Goal: Information Seeking & Learning: Learn about a topic

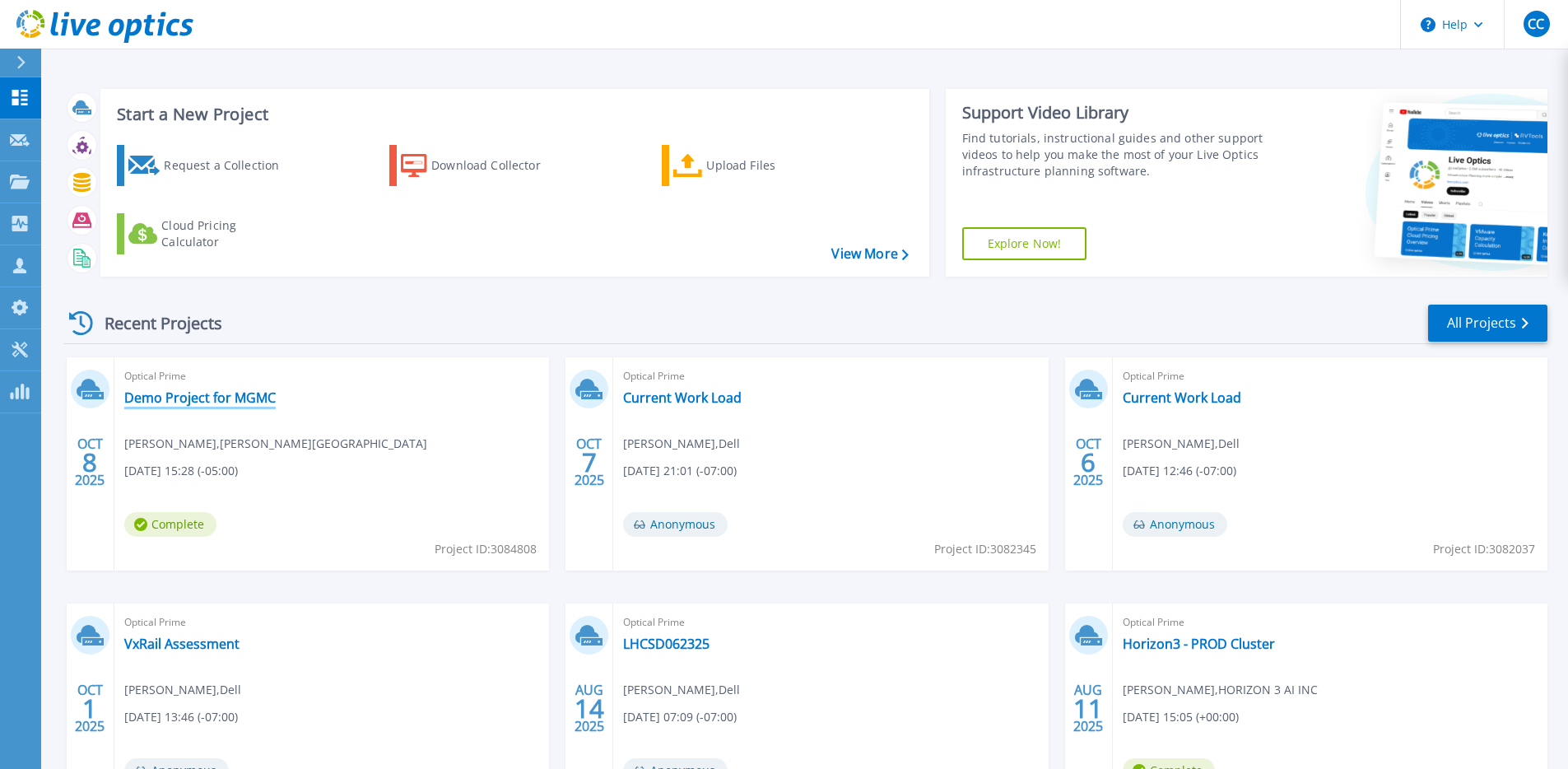
click at [237, 400] on link "Demo Project for MGMC" at bounding box center [199, 398] width 151 height 17
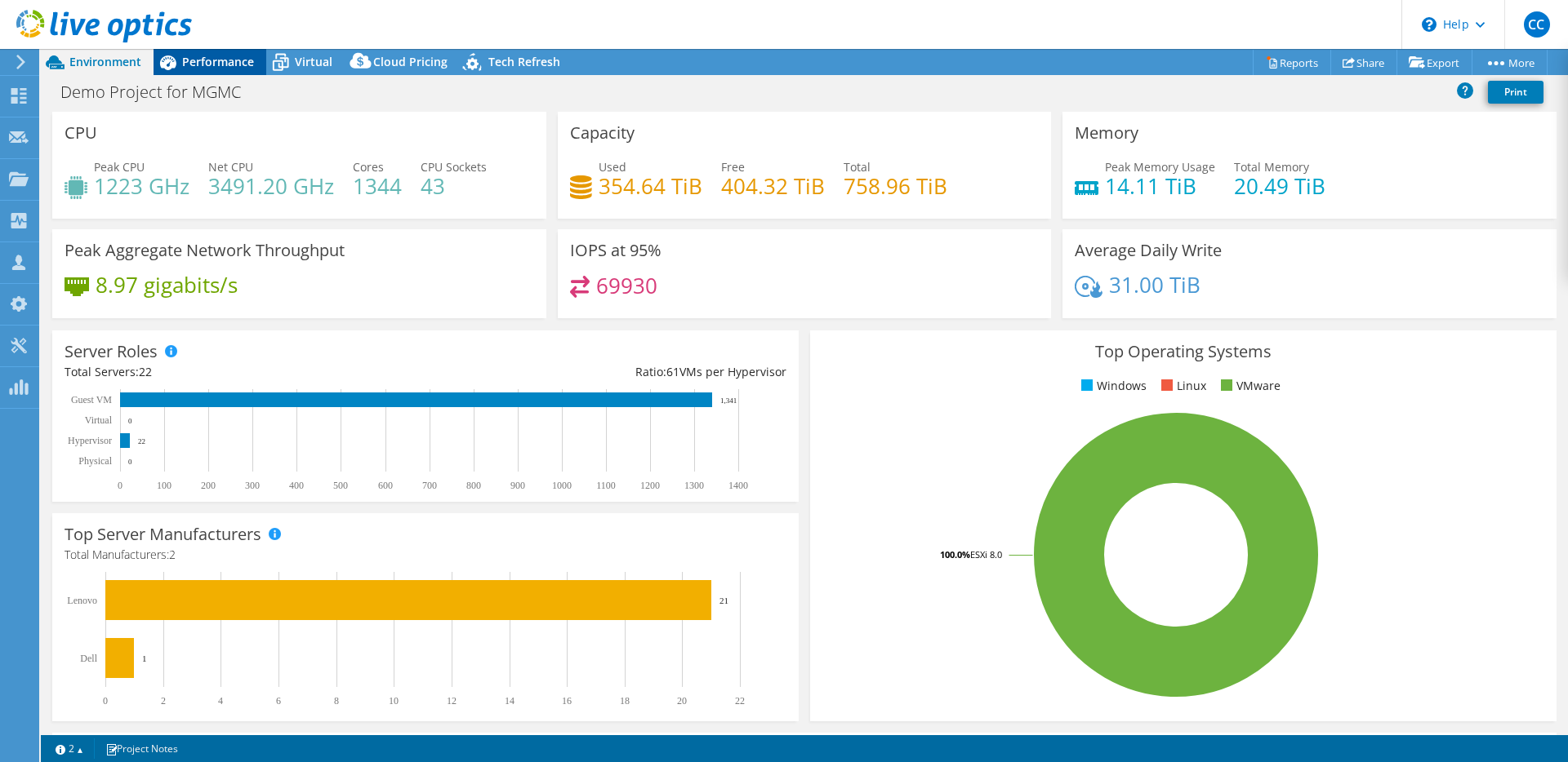
click at [243, 64] on span "Performance" at bounding box center [218, 61] width 72 height 16
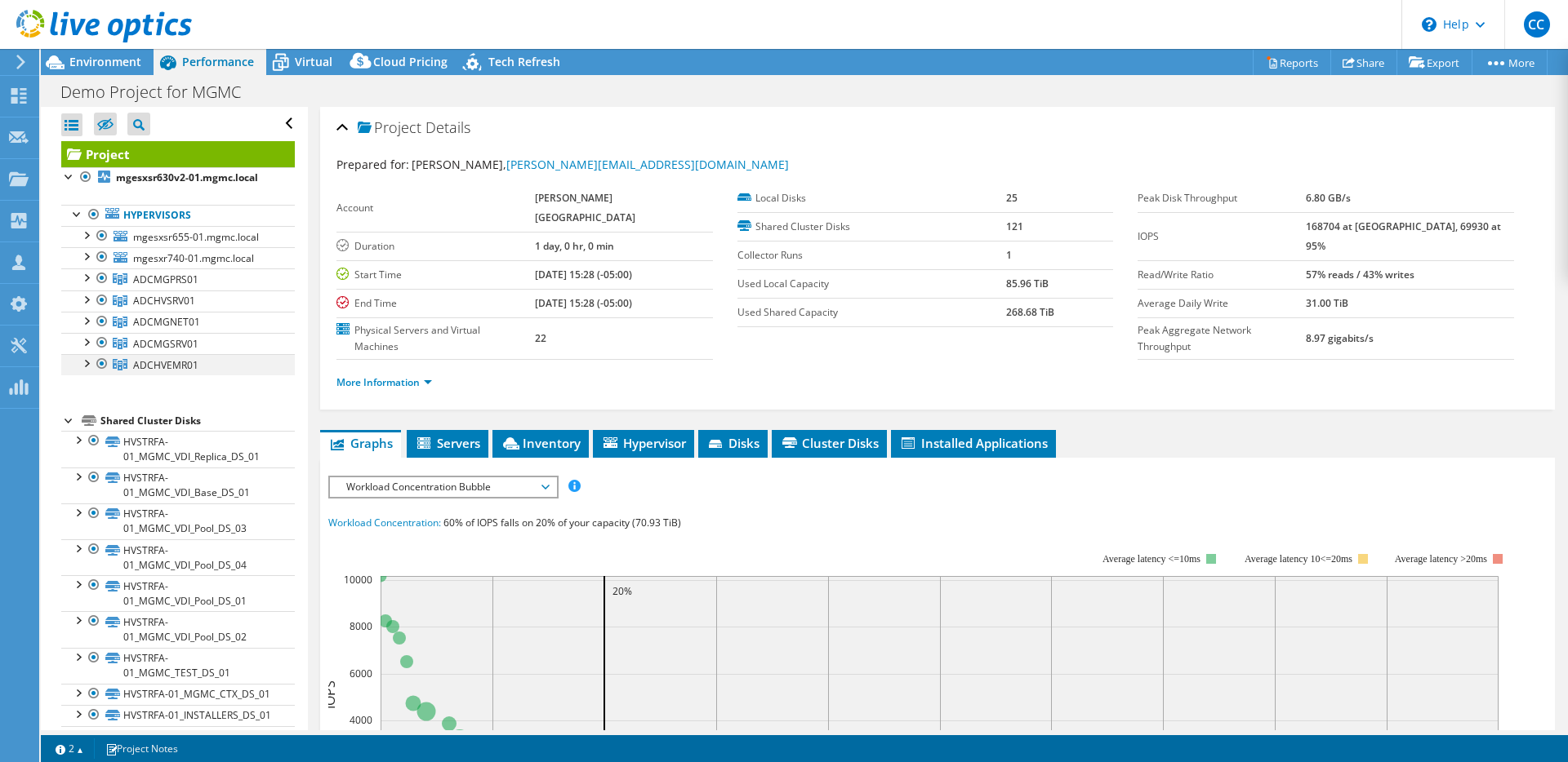
click at [85, 364] on div at bounding box center [86, 362] width 17 height 17
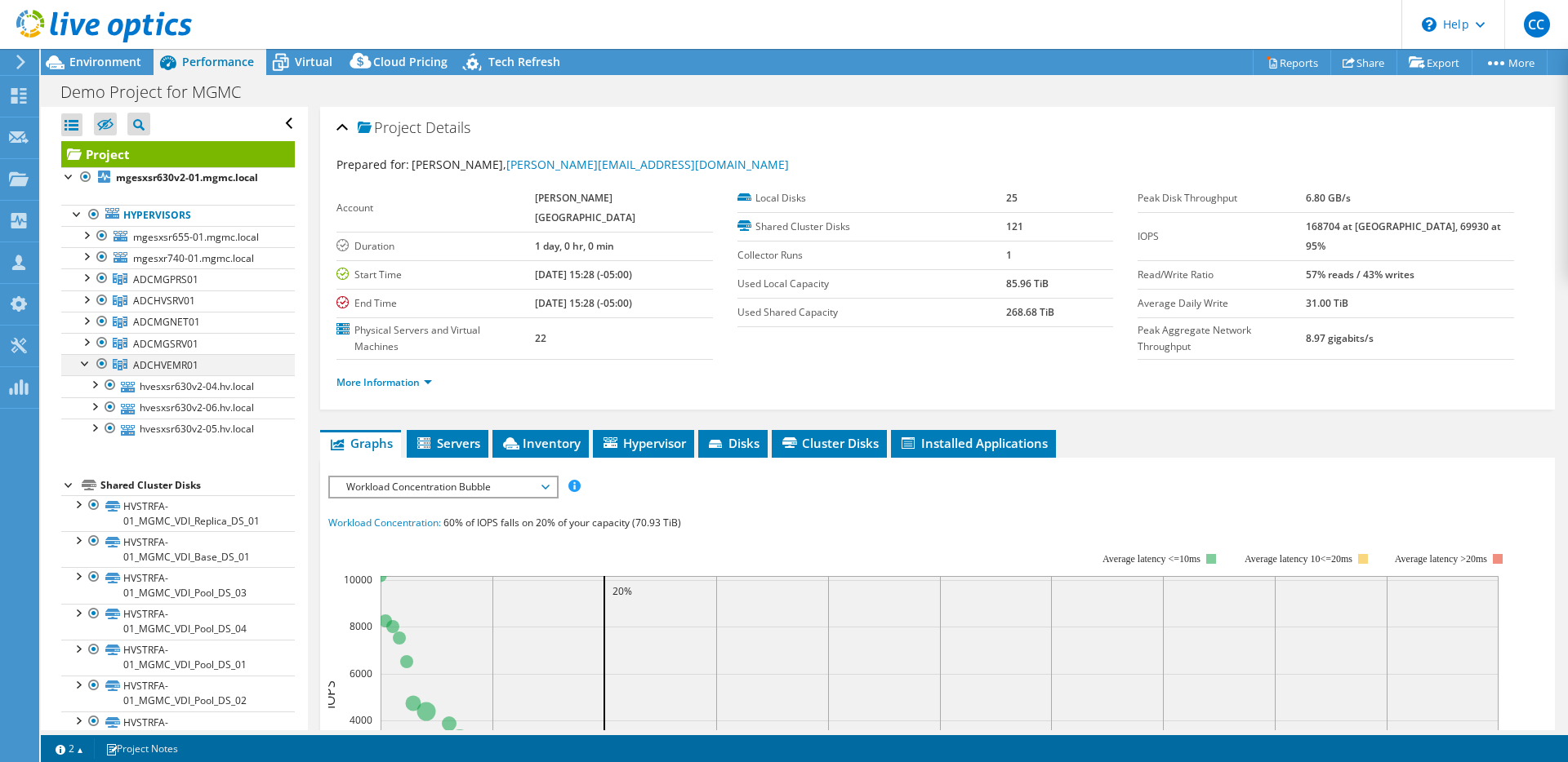
click at [85, 364] on div at bounding box center [86, 362] width 17 height 17
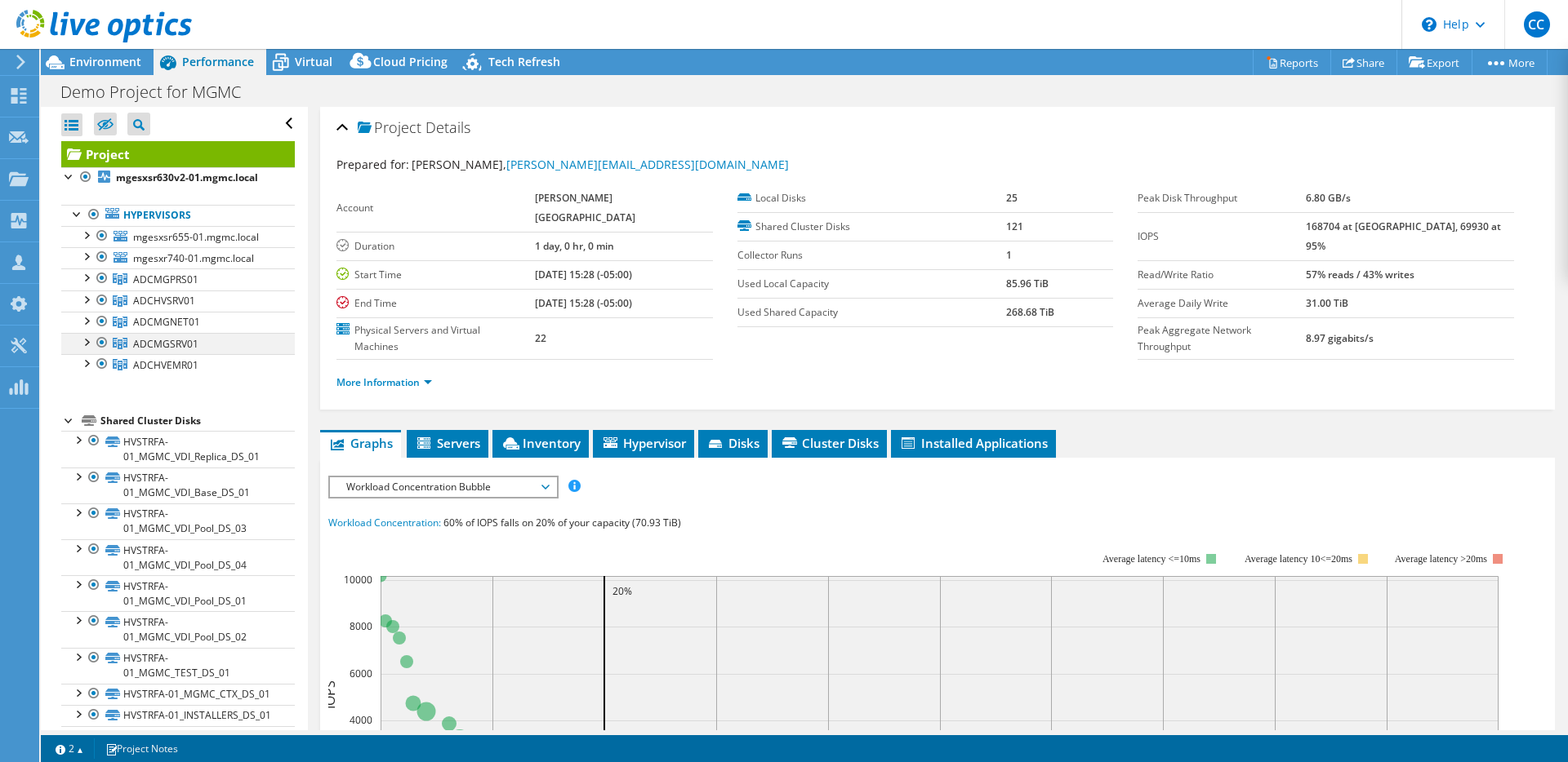
click at [85, 346] on div at bounding box center [86, 341] width 17 height 17
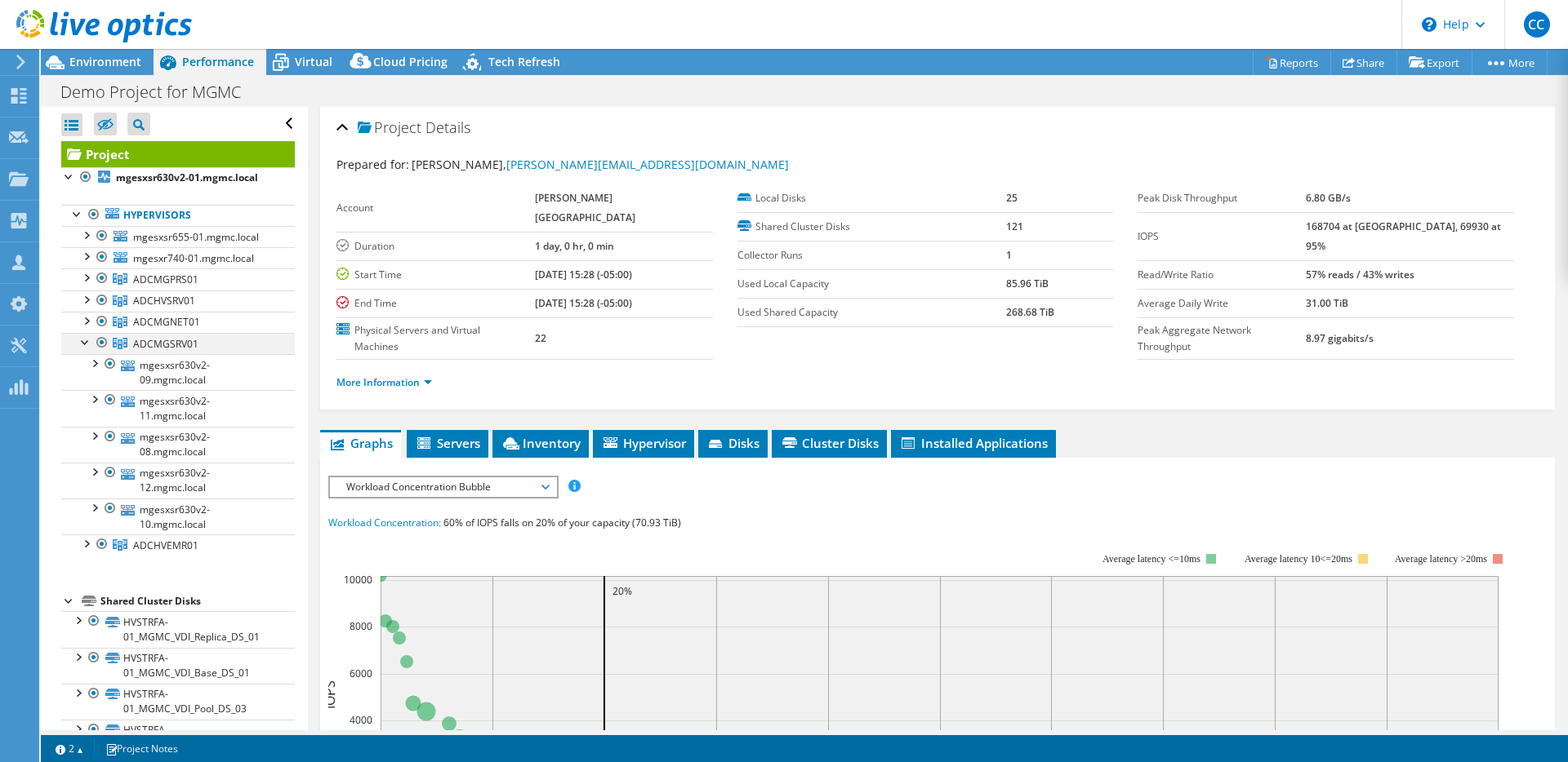
click at [85, 346] on div at bounding box center [86, 341] width 17 height 17
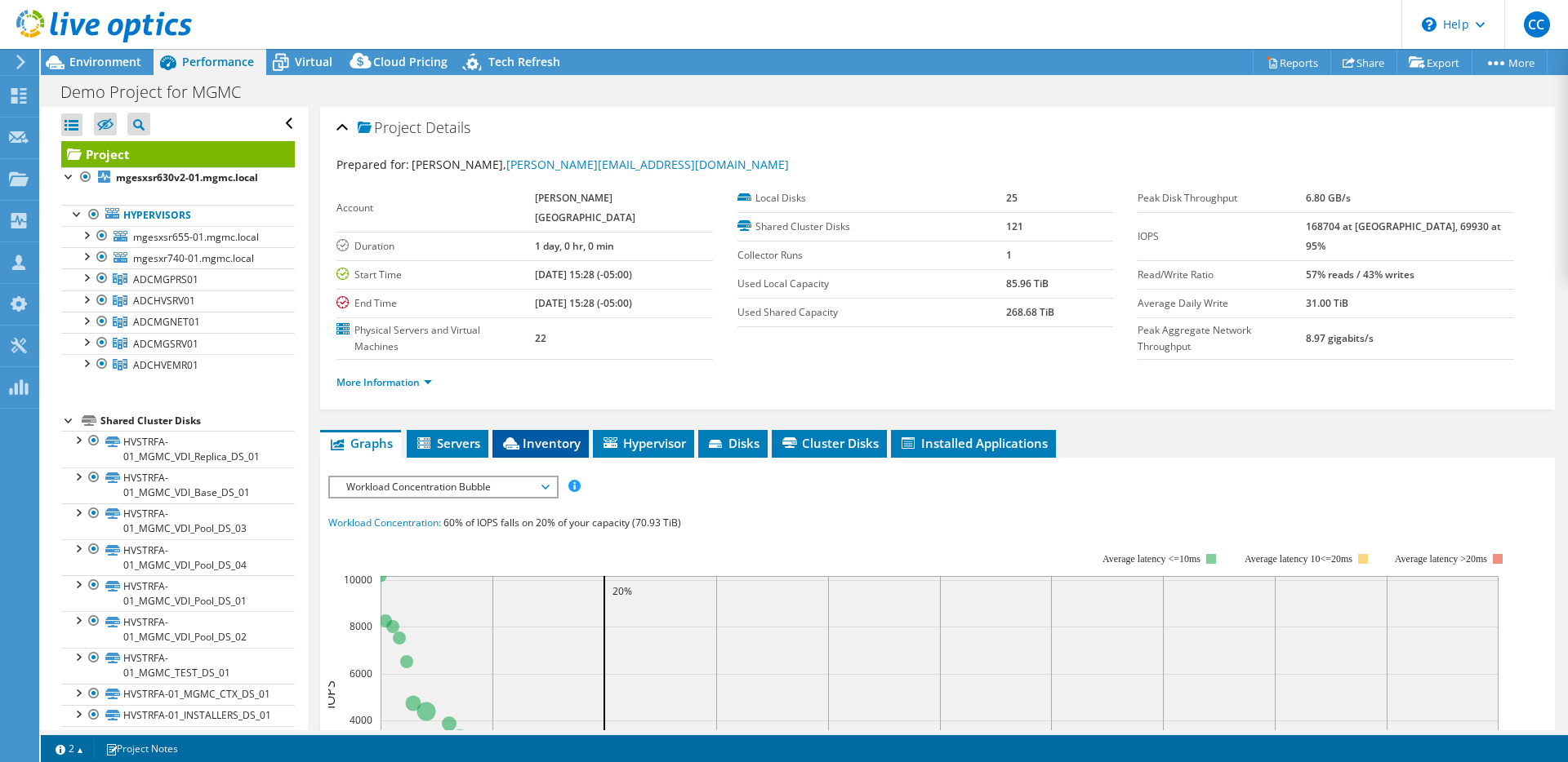
click at [565, 430] on li "Inventory" at bounding box center [541, 444] width 96 height 28
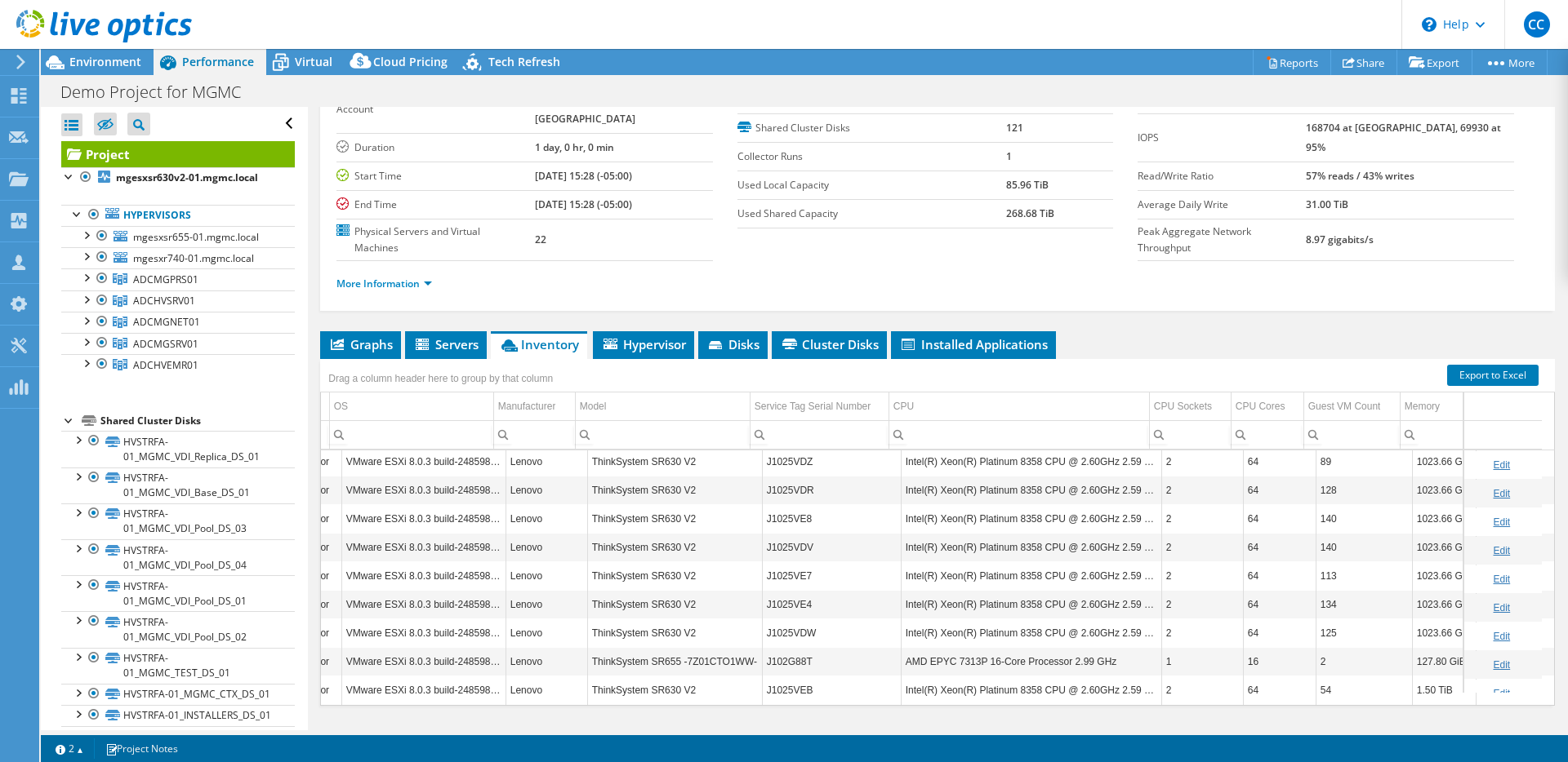
scroll to position [0, 219]
click at [88, 280] on div at bounding box center [86, 277] width 17 height 17
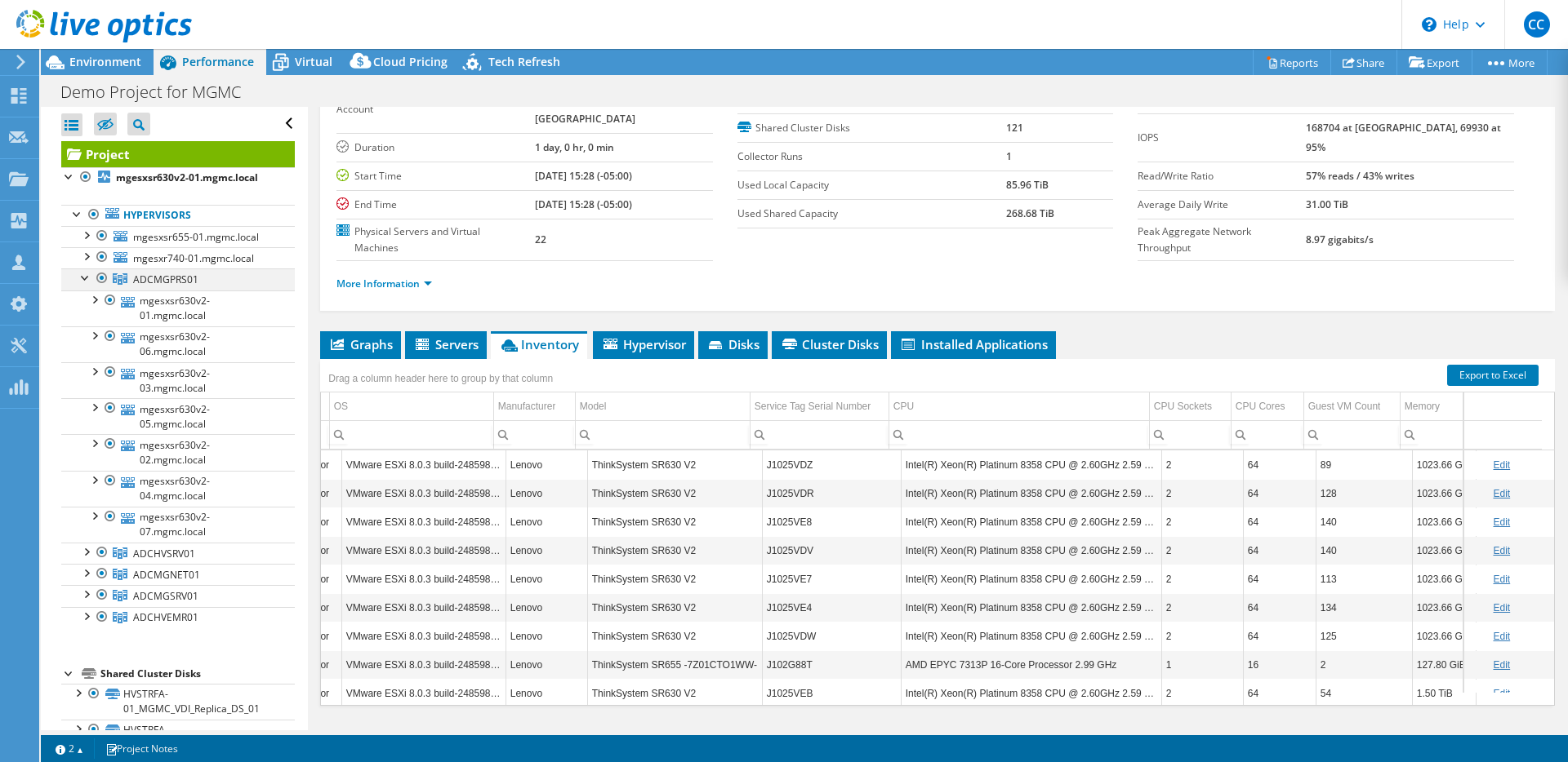
click at [87, 279] on div at bounding box center [86, 277] width 17 height 17
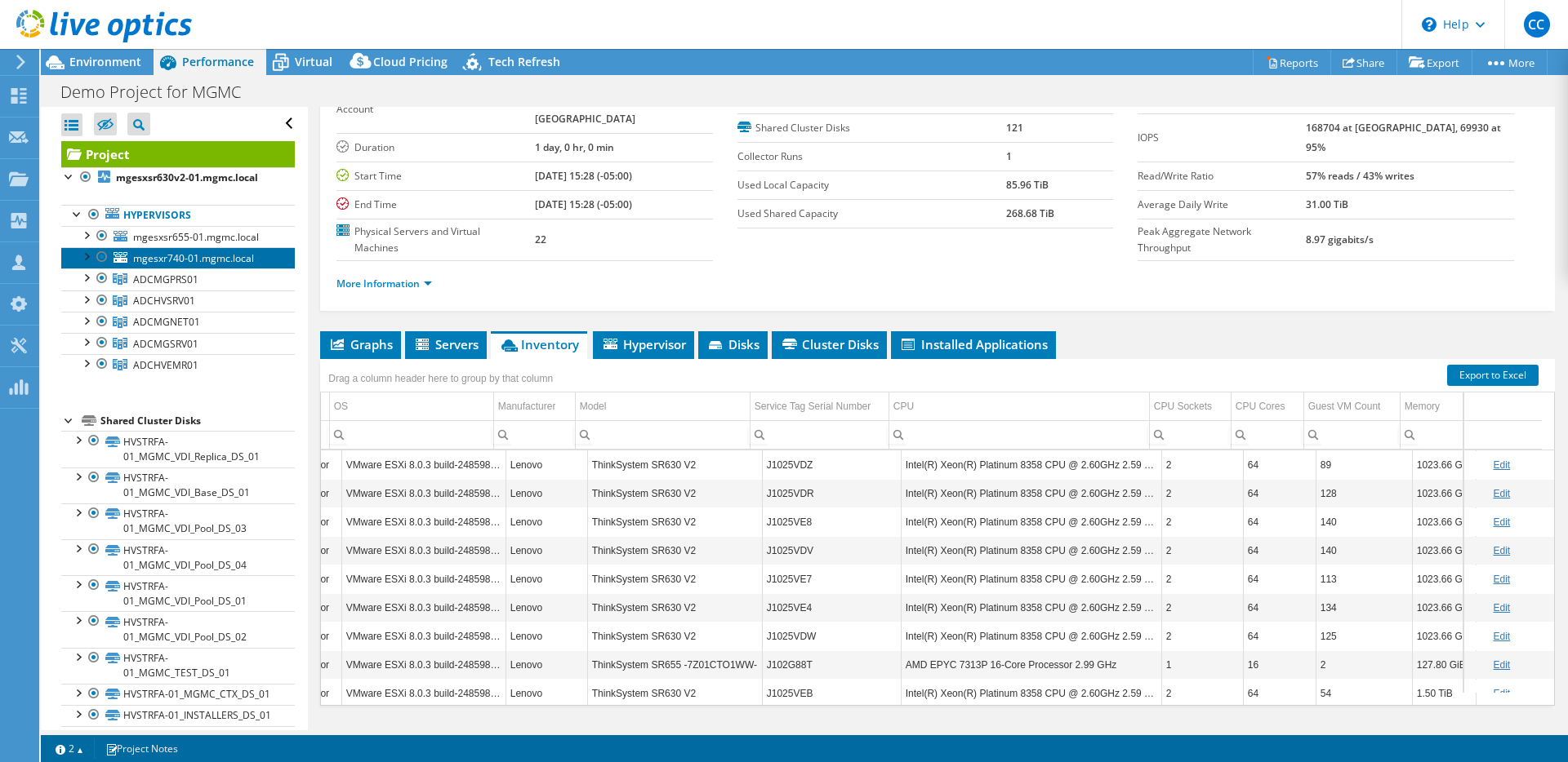
click at [179, 267] on link "mgesxr740-01.mgmc.local" at bounding box center [178, 258] width 233 height 22
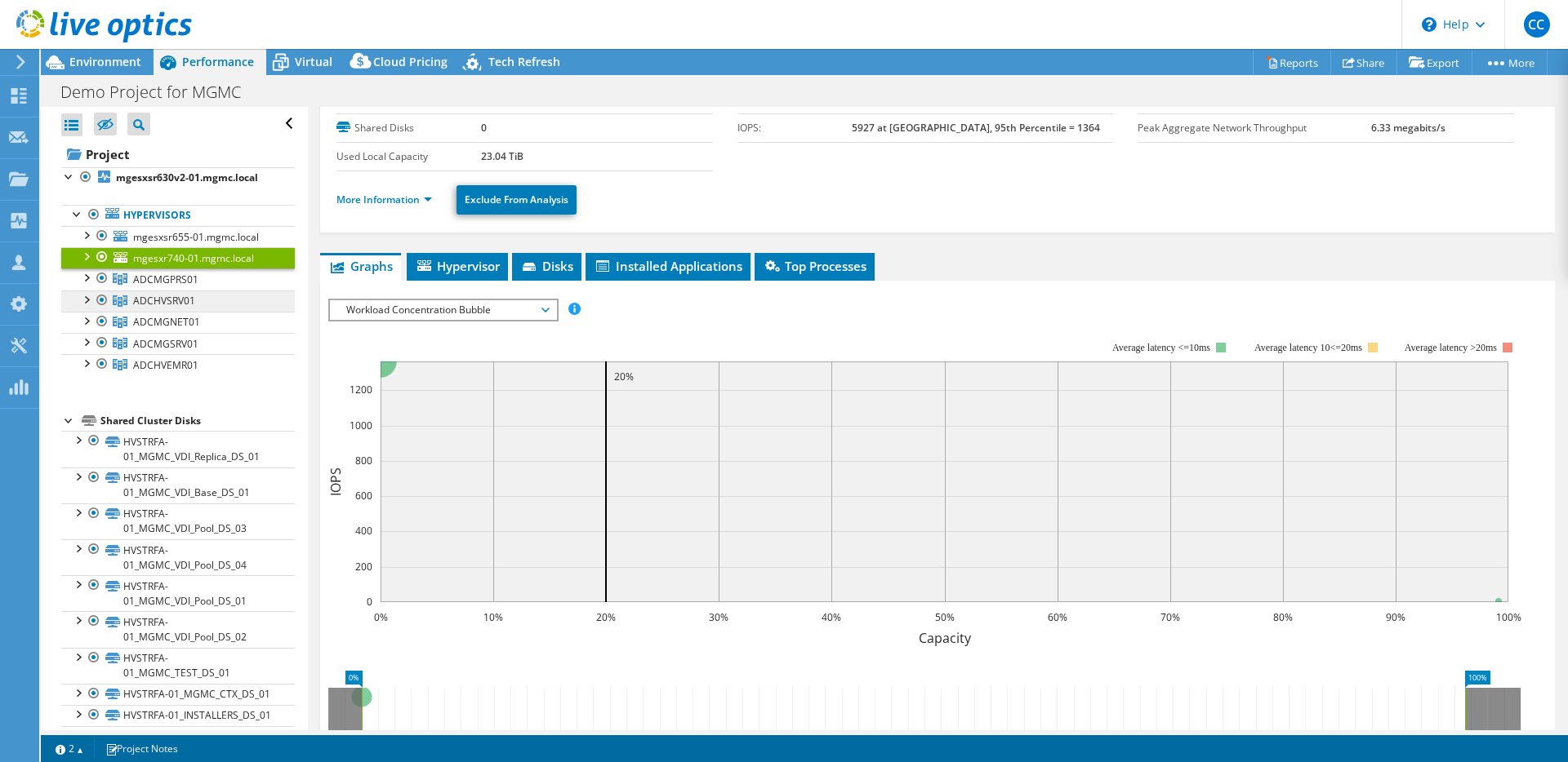
click at [185, 290] on link "ADCHVSRV01" at bounding box center [178, 301] width 233 height 22
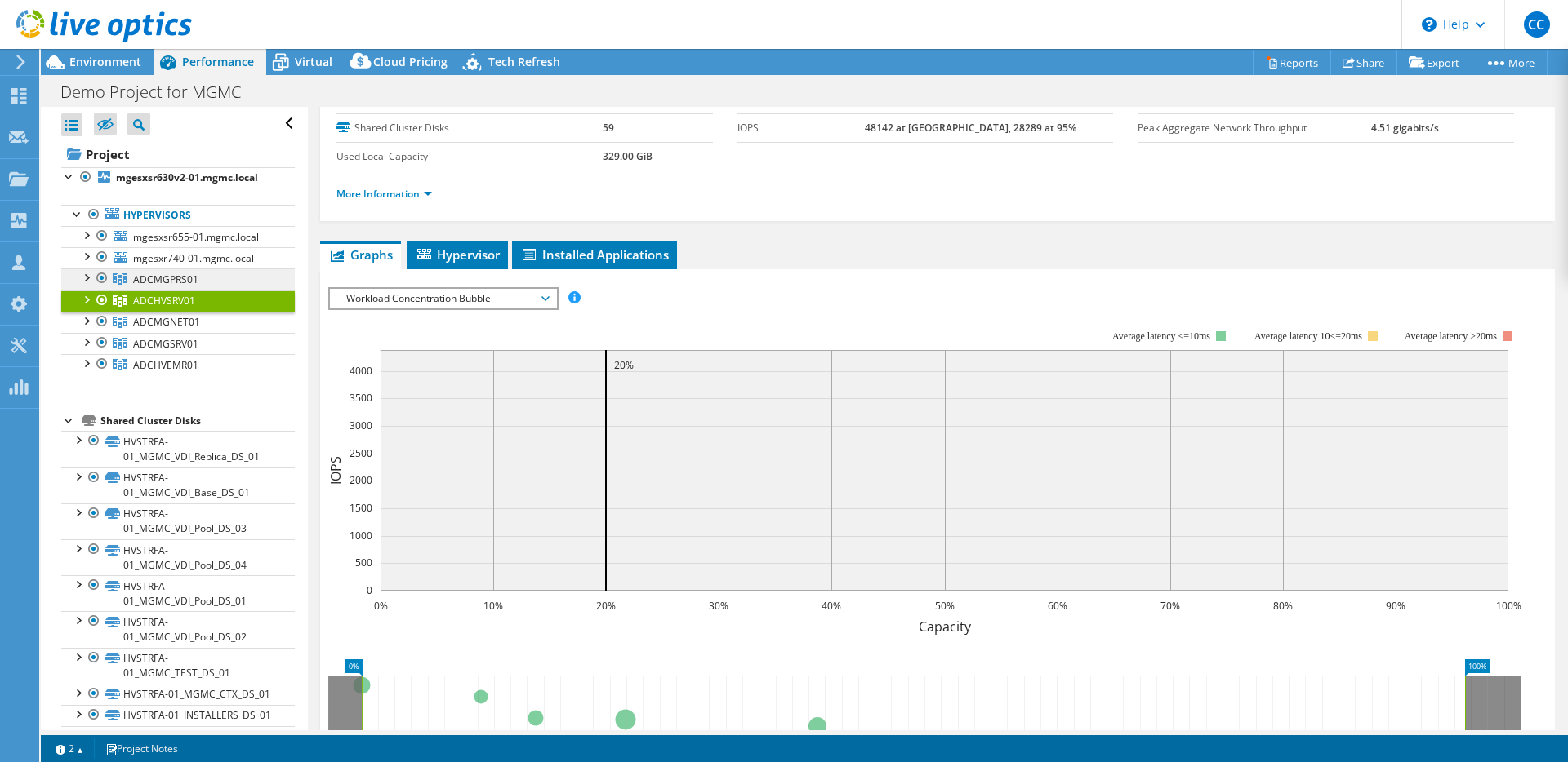
click at [185, 283] on span "ADCMGPRS01" at bounding box center [166, 279] width 65 height 14
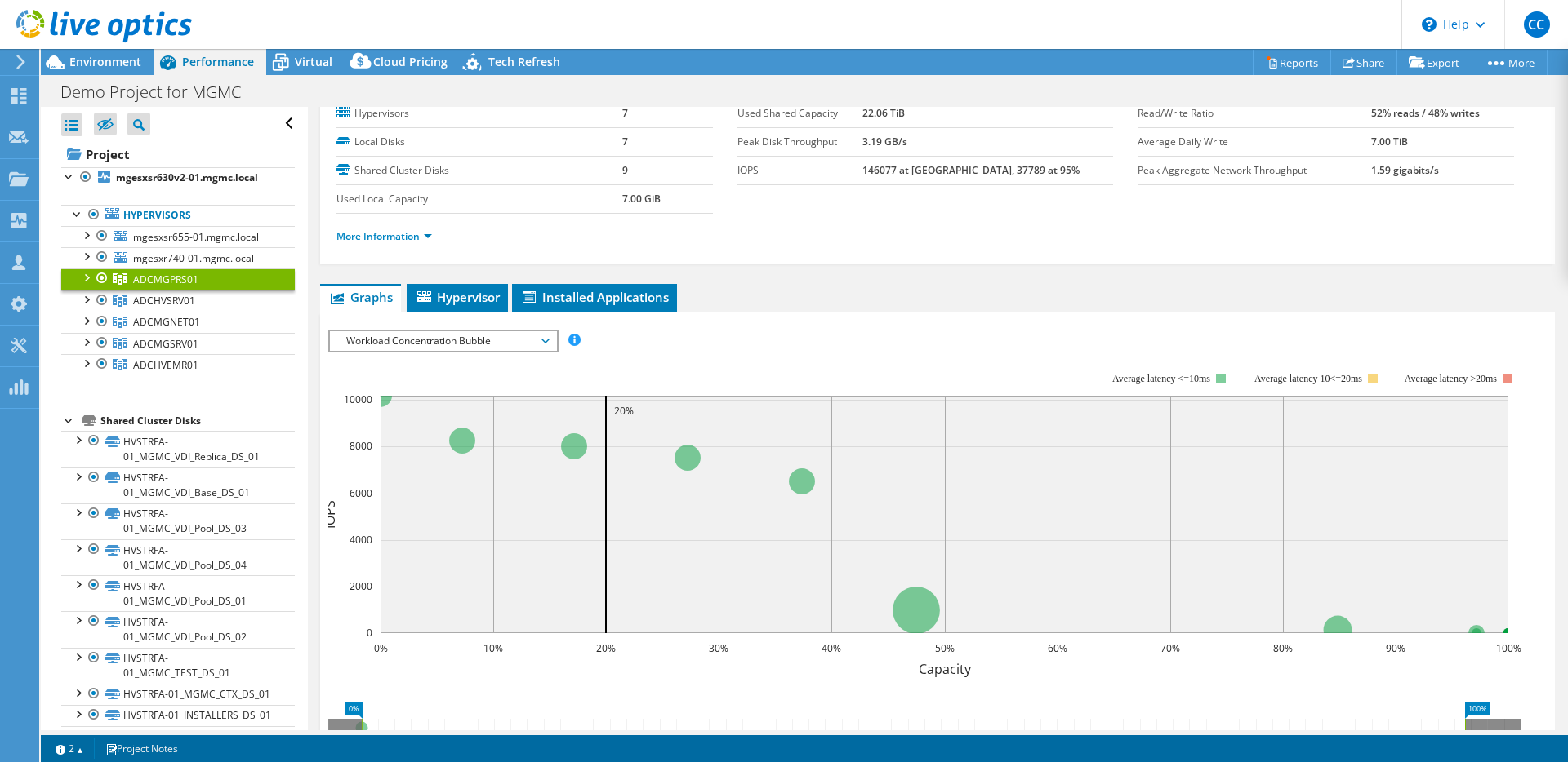
scroll to position [0, 0]
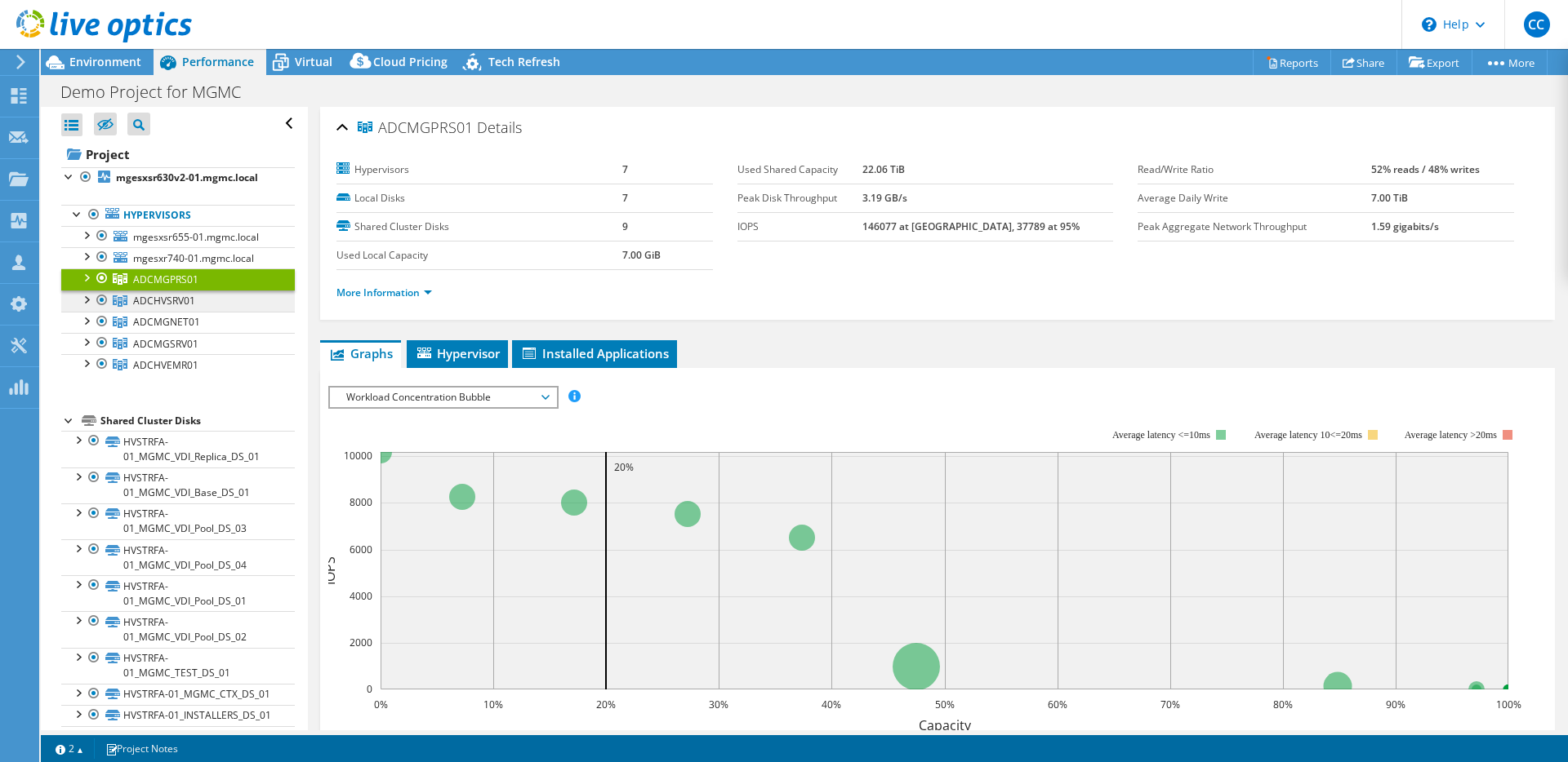
click at [205, 304] on link "ADCHVSRV01" at bounding box center [178, 301] width 233 height 22
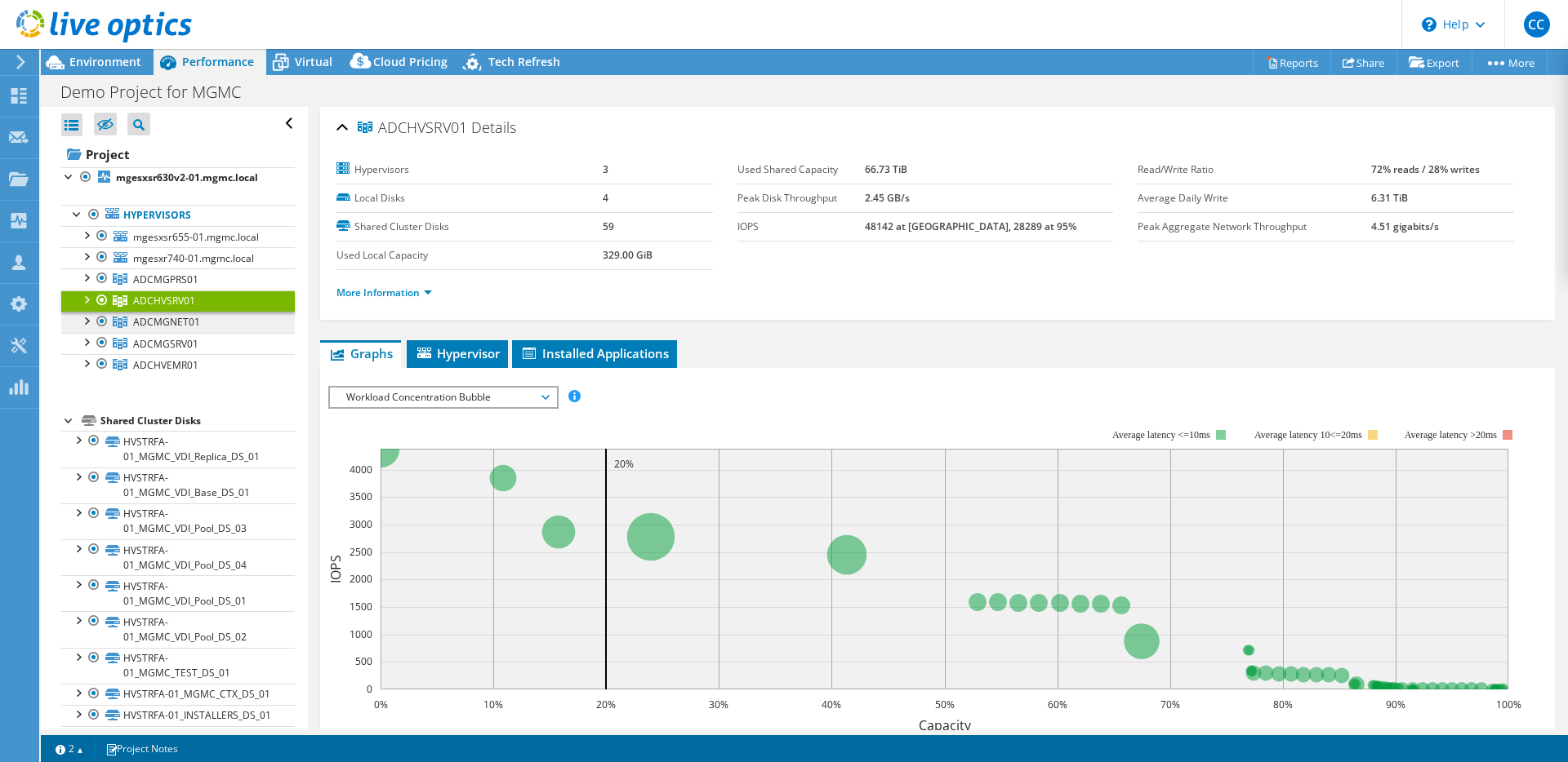
click at [209, 324] on link "ADCMGNET01" at bounding box center [178, 323] width 233 height 22
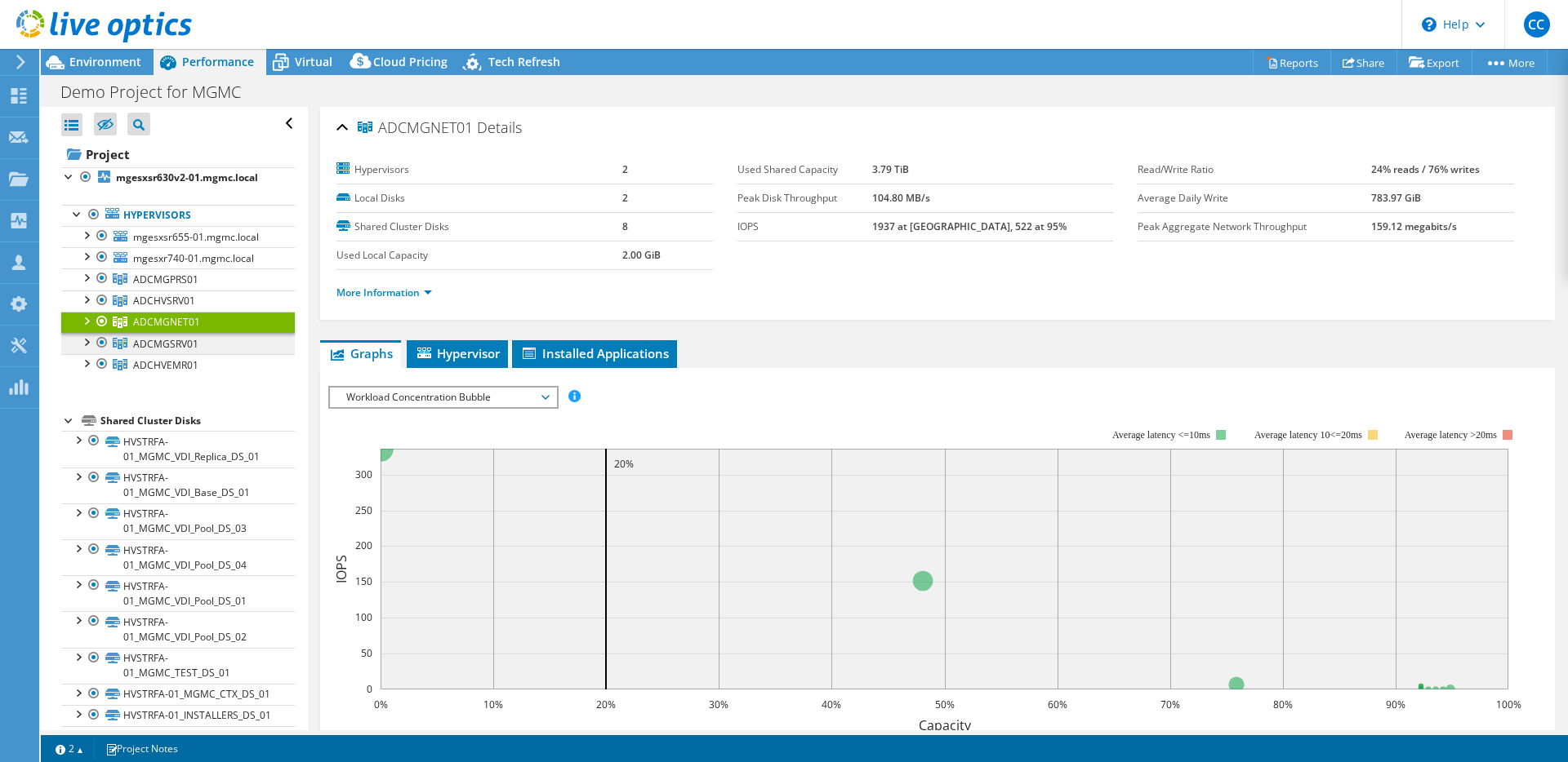
click at [204, 345] on link "ADCMGSRV01" at bounding box center [178, 343] width 233 height 22
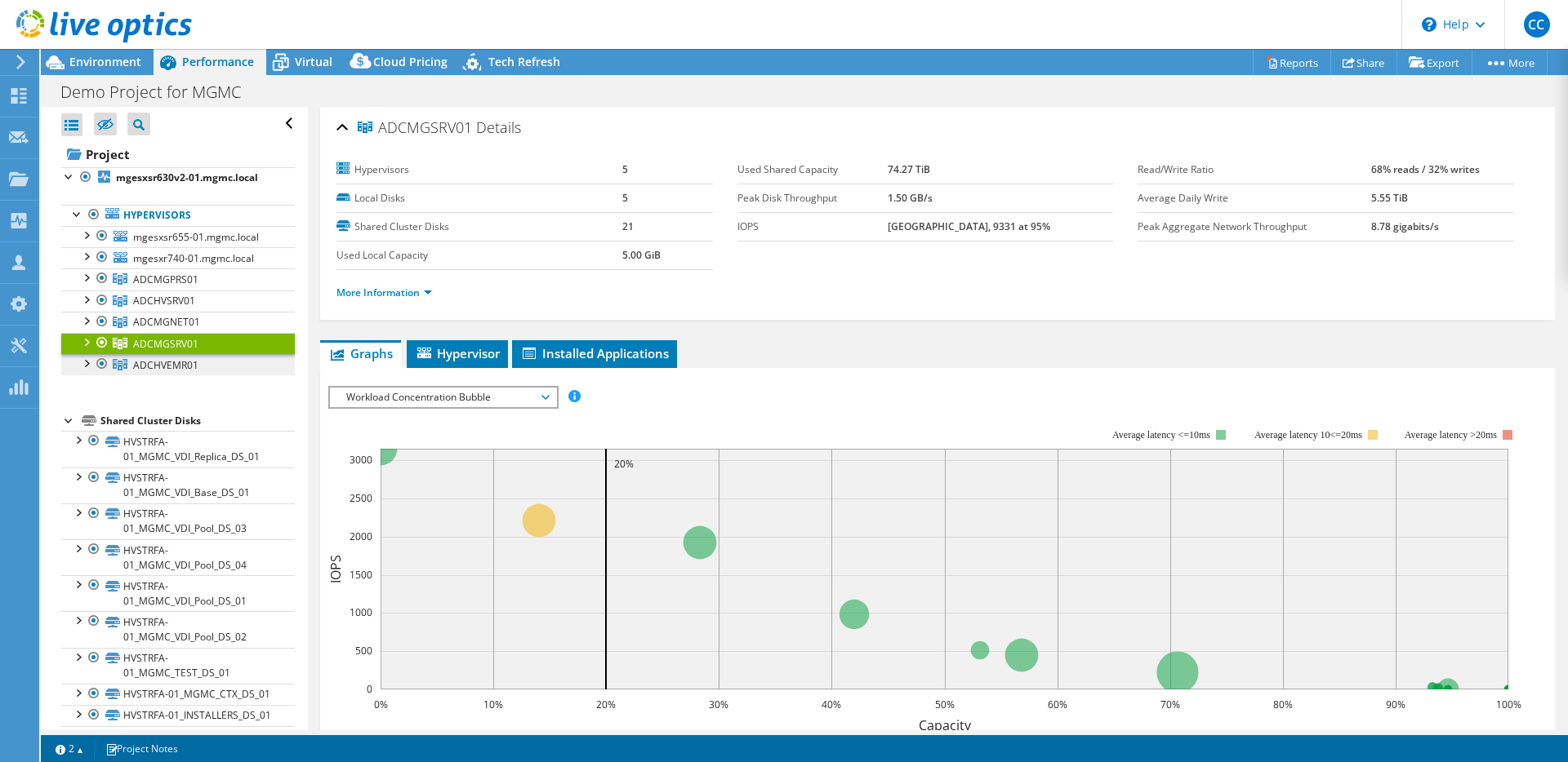
click at [206, 370] on link "ADCHVEMR01" at bounding box center [178, 365] width 233 height 22
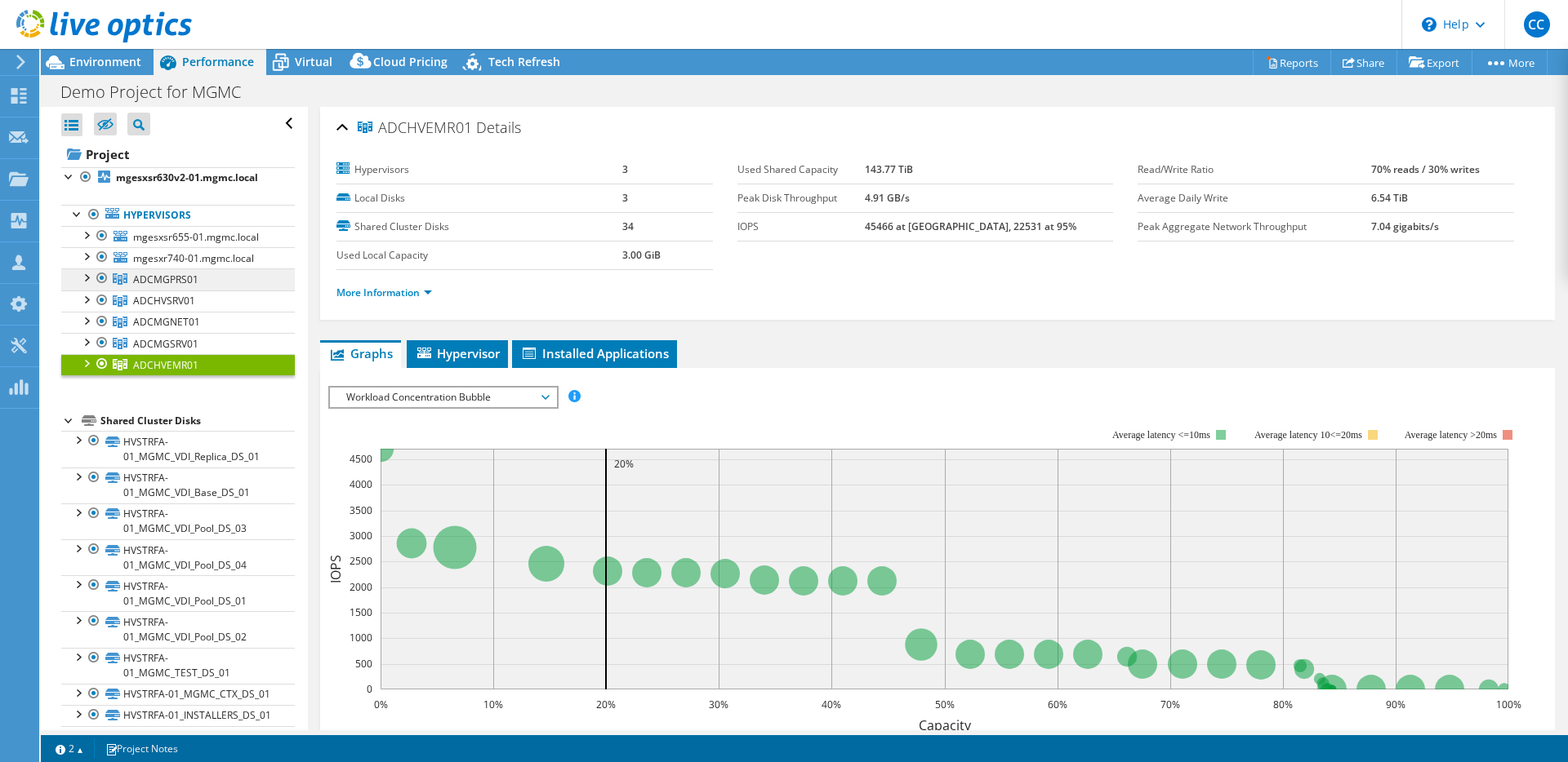
click at [200, 283] on link "ADCMGPRS01" at bounding box center [178, 280] width 233 height 22
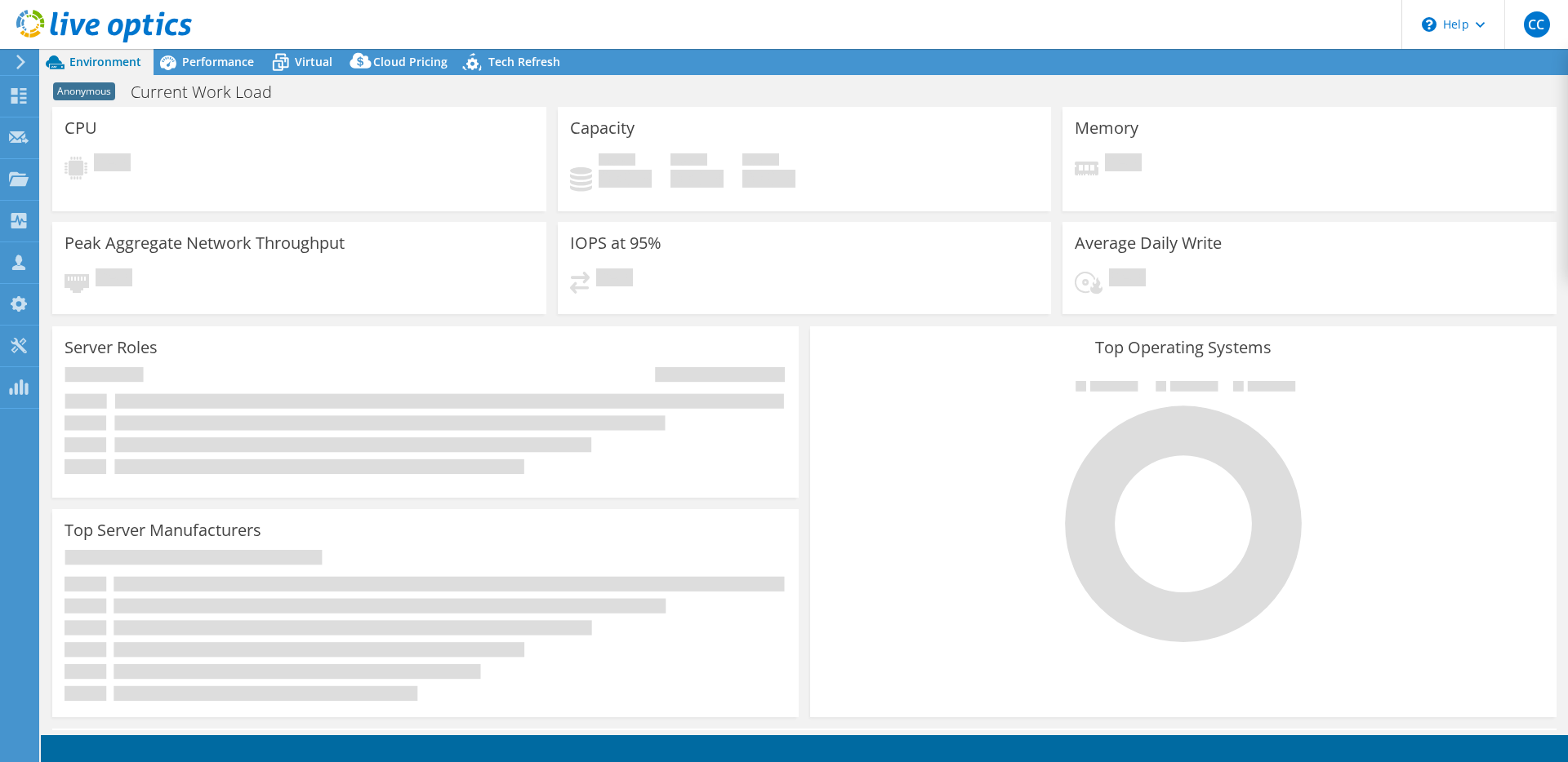
select select "USD"
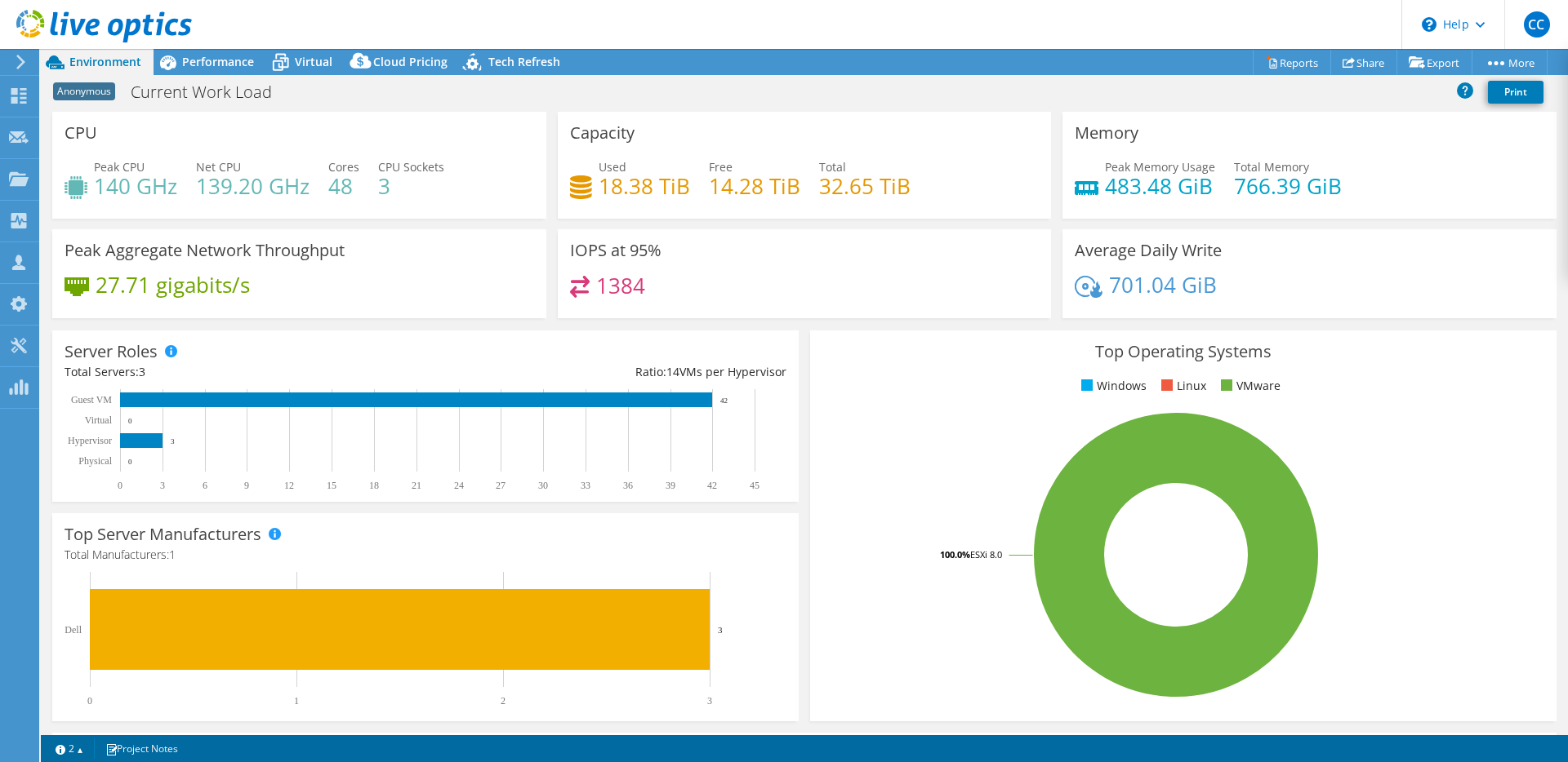
click at [1003, 162] on div "Used 18.38 TiB Free 14.28 TiB Total 32.65 TiB" at bounding box center [804, 185] width 469 height 53
click at [911, 386] on ul "Windows Linux VMware" at bounding box center [1183, 386] width 722 height 19
click at [234, 60] on span "Performance" at bounding box center [218, 61] width 72 height 16
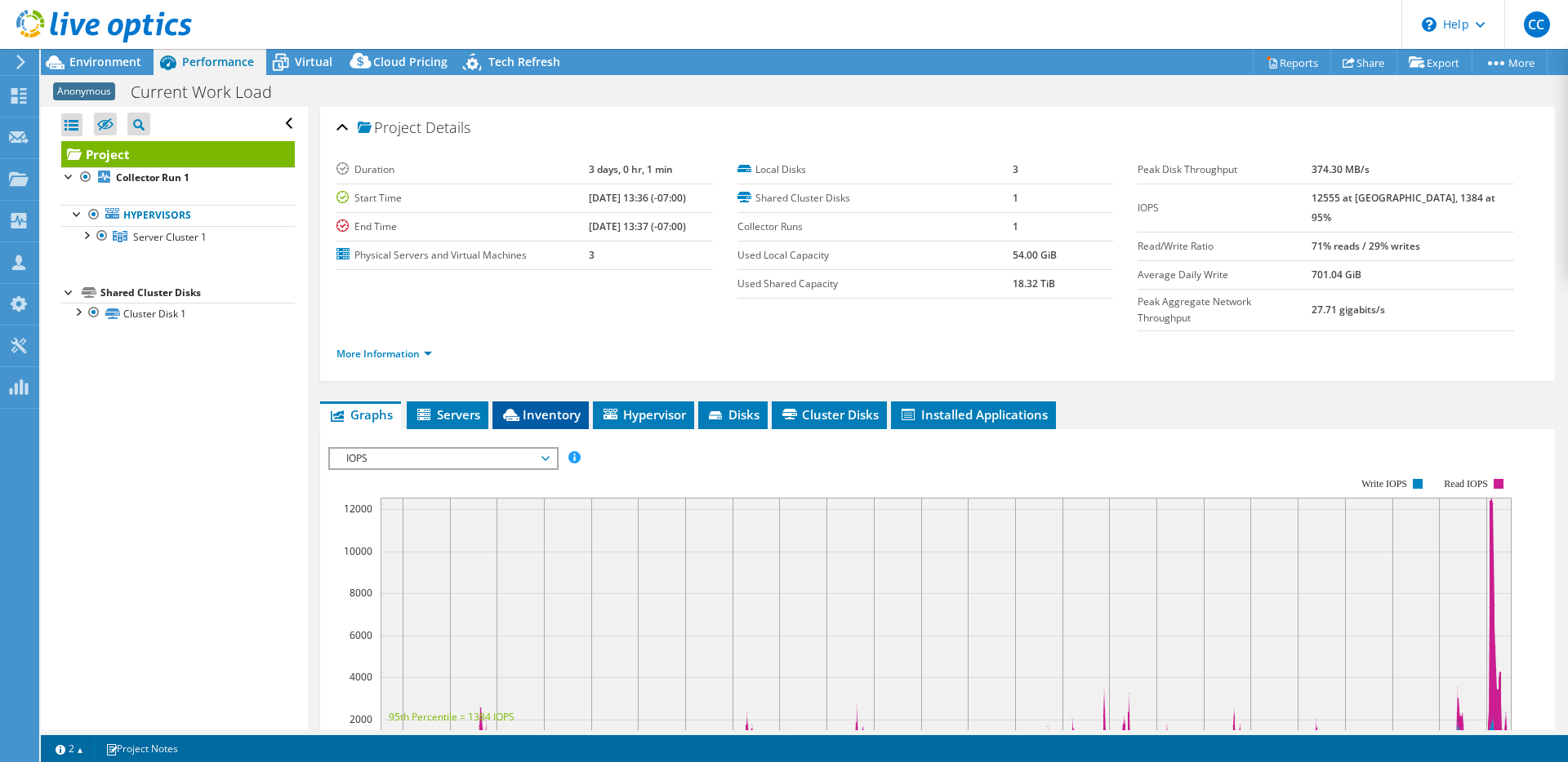
click at [528, 406] on span "Inventory" at bounding box center [541, 415] width 80 height 17
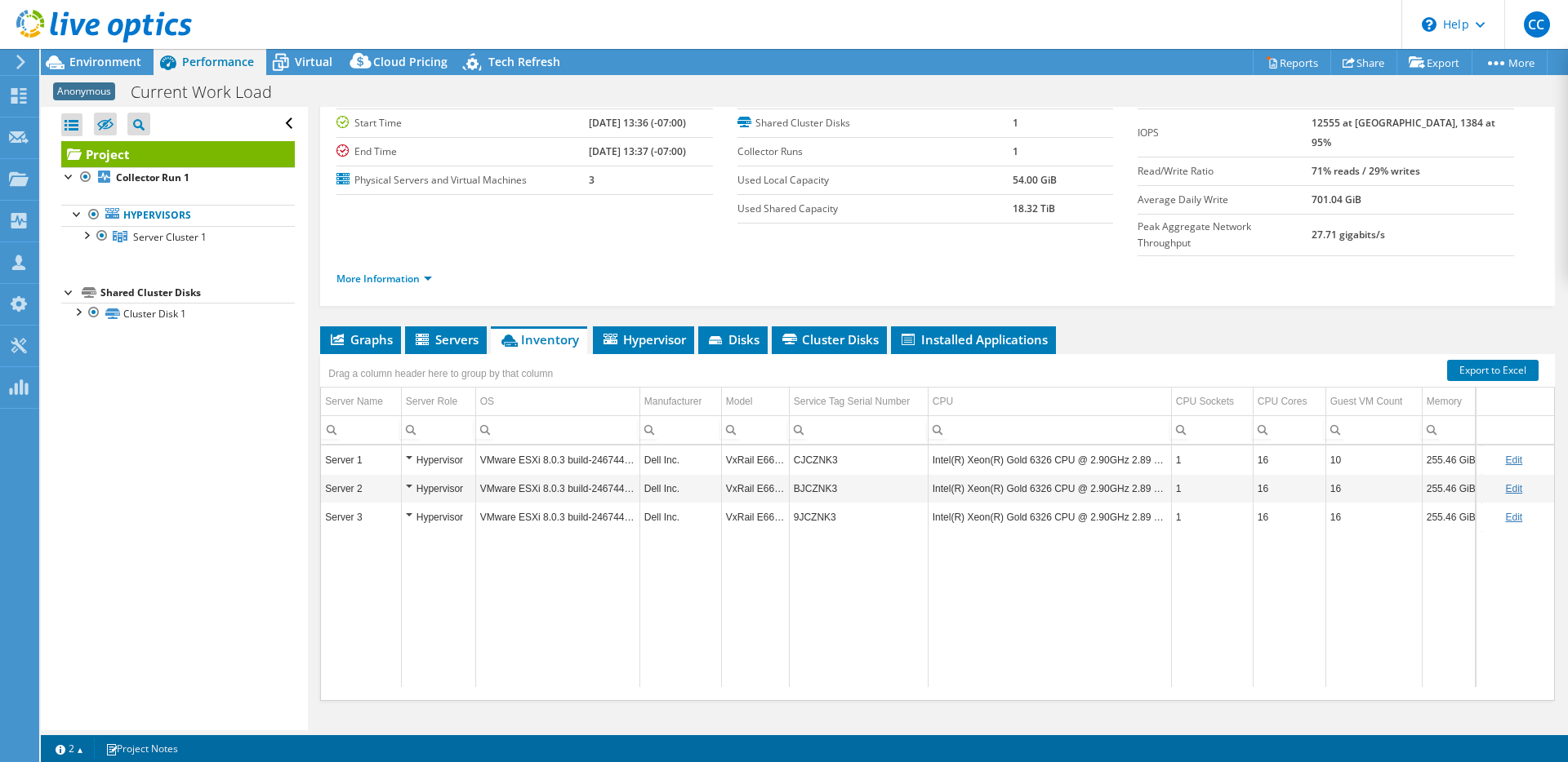
scroll to position [0, 18]
click at [1197, 592] on td "Data grid" at bounding box center [1206, 609] width 82 height 156
click at [1277, 446] on td "16" at bounding box center [1283, 460] width 73 height 29
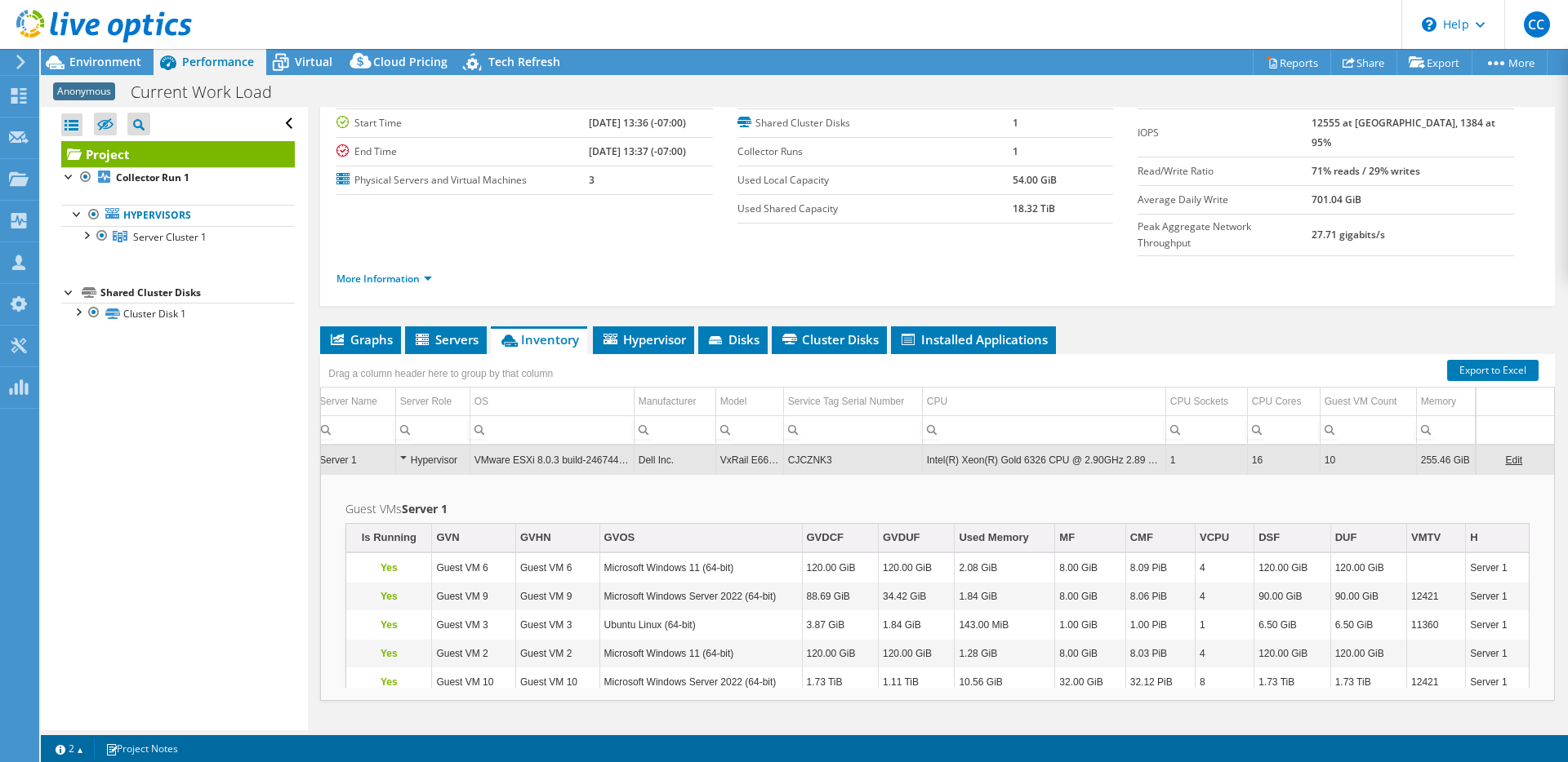
click at [1277, 446] on td "16" at bounding box center [1283, 460] width 73 height 29
